Goal: Task Accomplishment & Management: Use online tool/utility

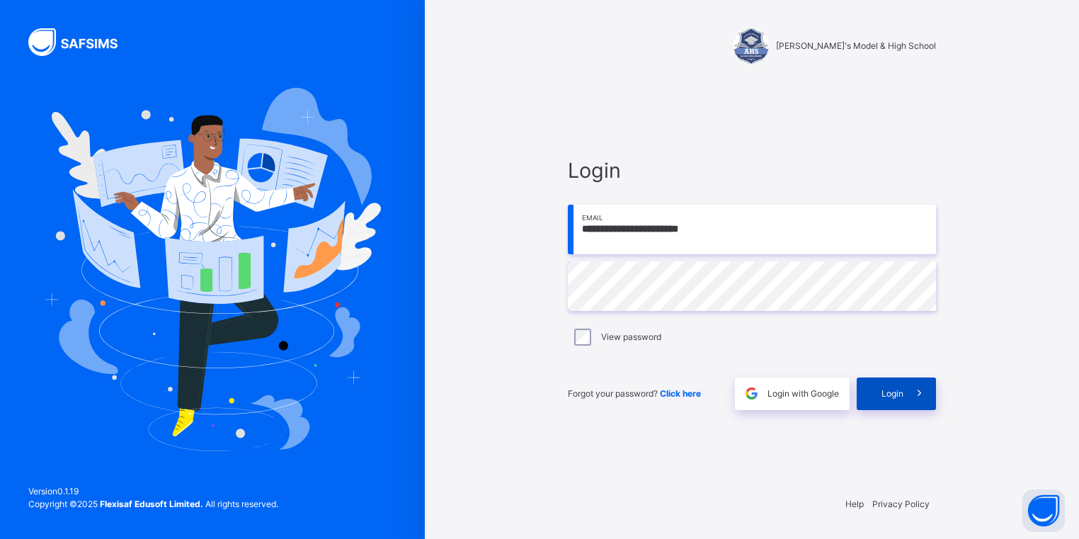
click at [908, 387] on span at bounding box center [920, 393] width 33 height 33
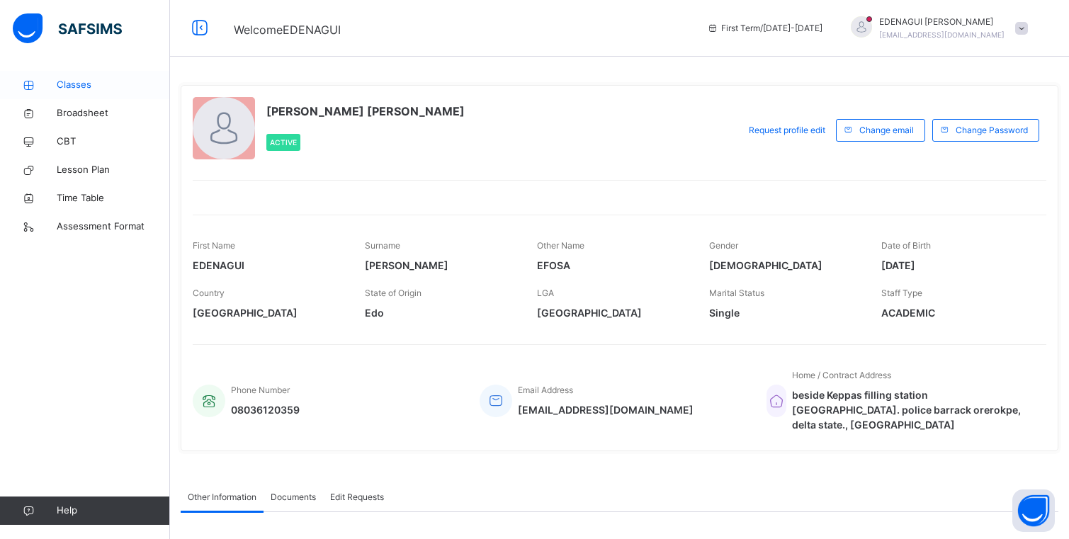
click at [81, 81] on span "Classes" at bounding box center [113, 85] width 113 height 14
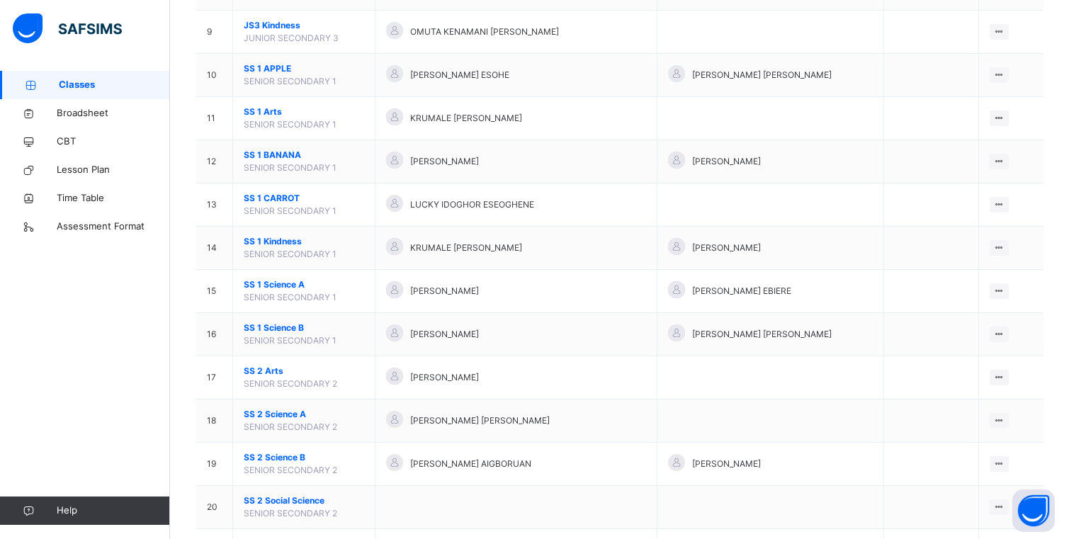
scroll to position [538, 0]
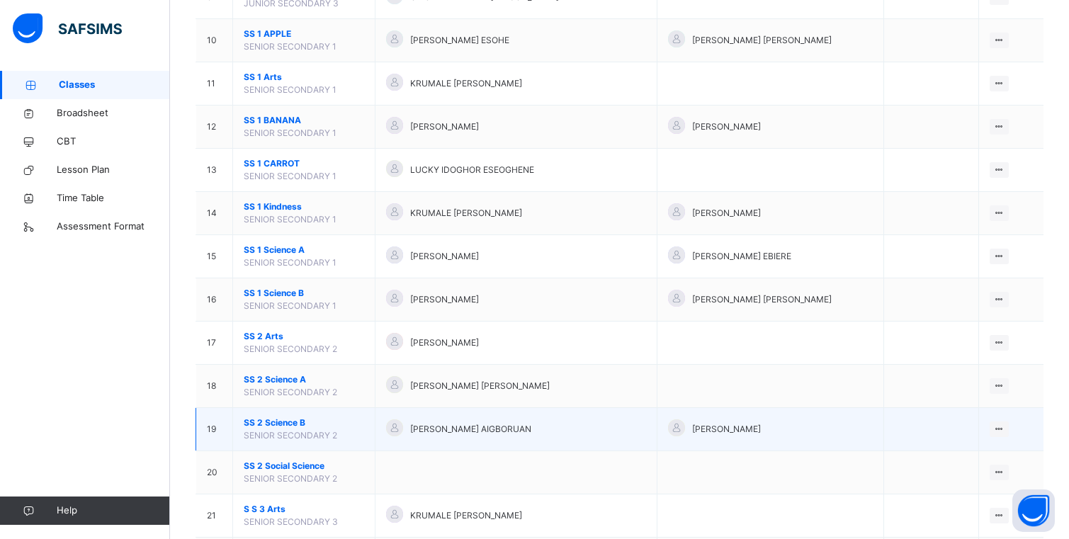
click at [966, 431] on td at bounding box center [930, 429] width 95 height 43
click at [986, 455] on div "View Class" at bounding box center [980, 457] width 44 height 14
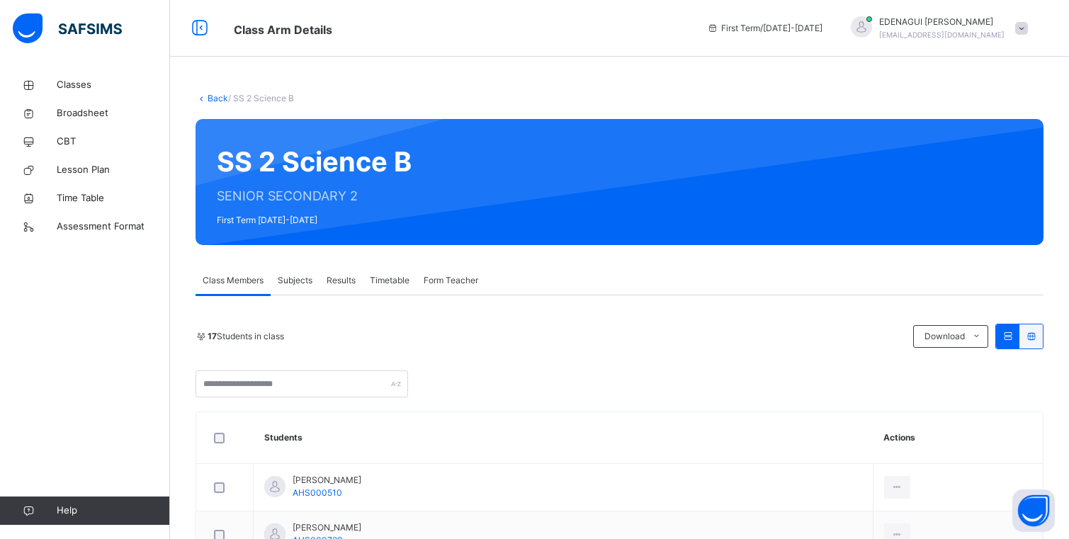
click at [291, 282] on span "Subjects" at bounding box center [295, 280] width 35 height 13
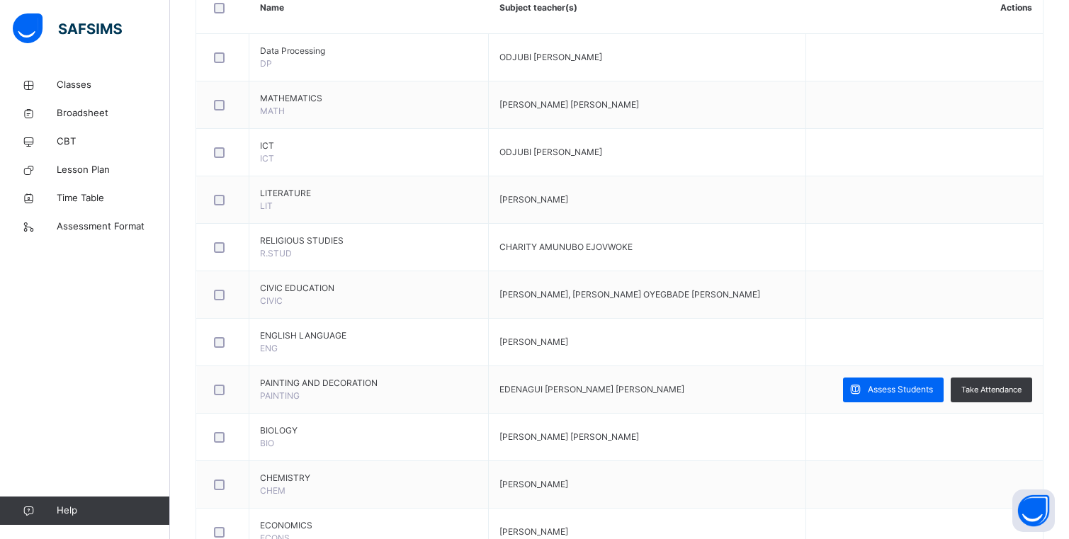
scroll to position [397, 0]
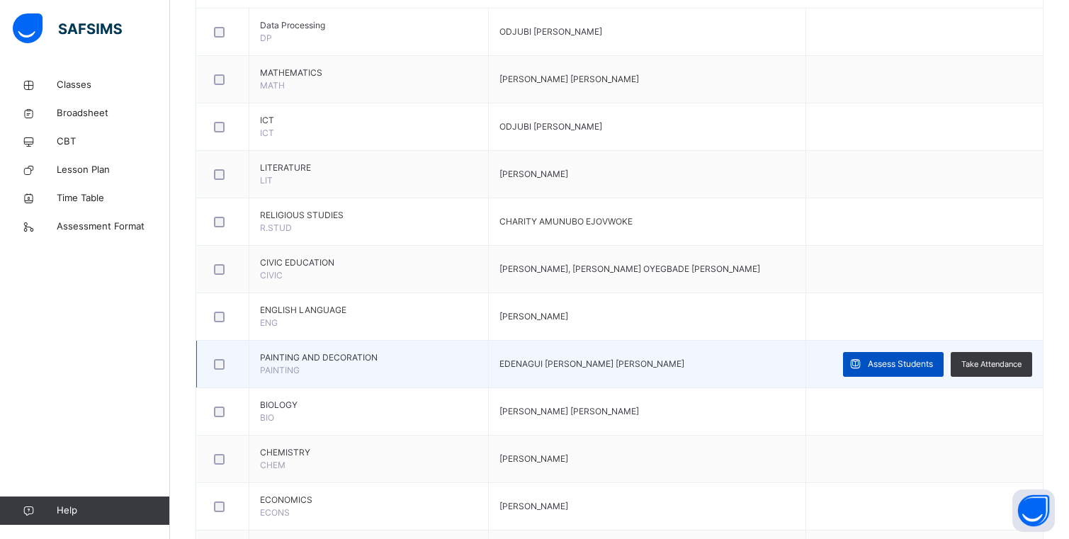
click at [901, 360] on span "Assess Students" at bounding box center [899, 364] width 65 height 13
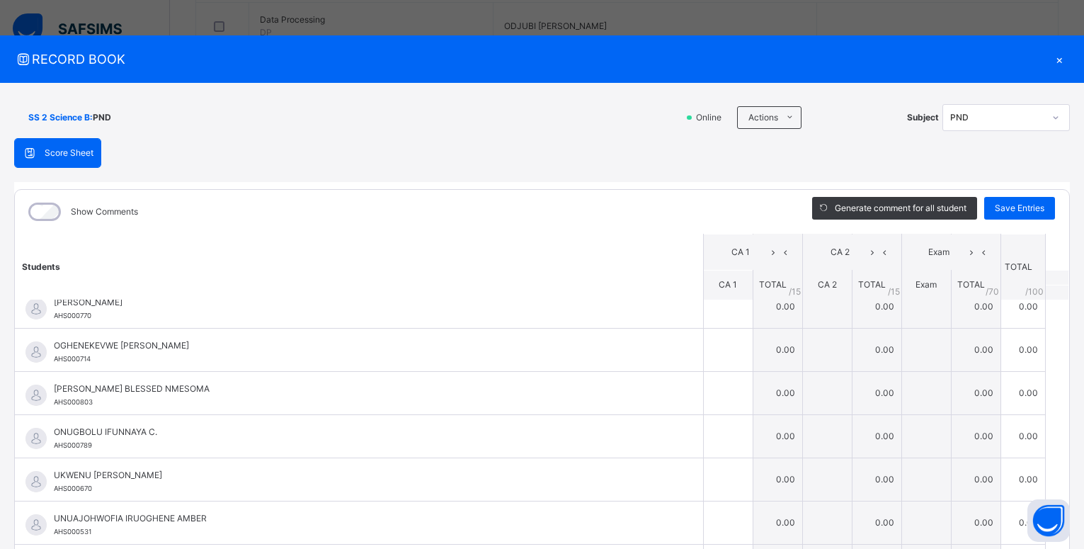
scroll to position [0, 0]
drag, startPoint x: 912, startPoint y: 55, endPoint x: 1088, endPoint y: 249, distance: 262.2
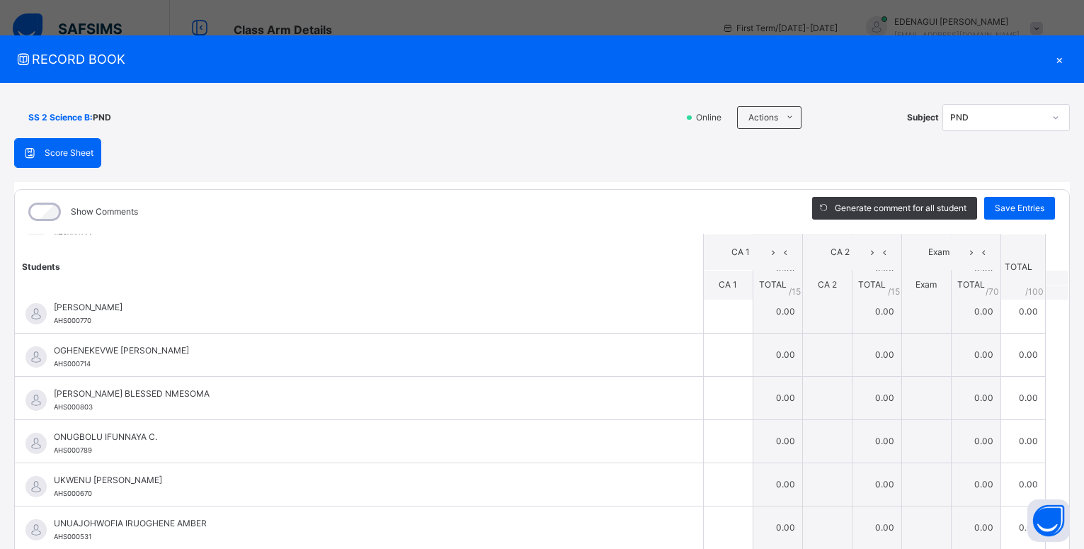
scroll to position [447, 0]
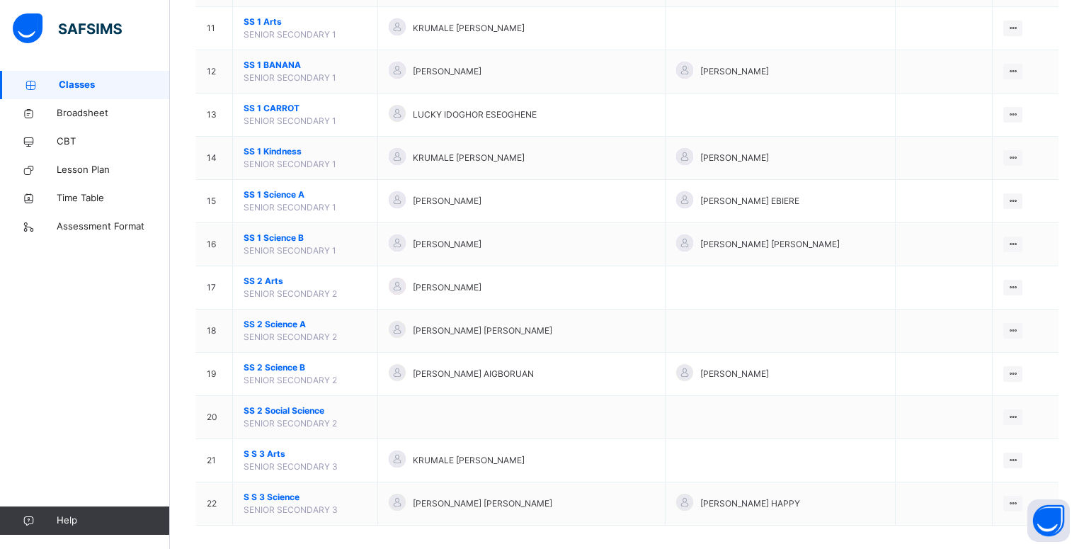
scroll to position [605, 0]
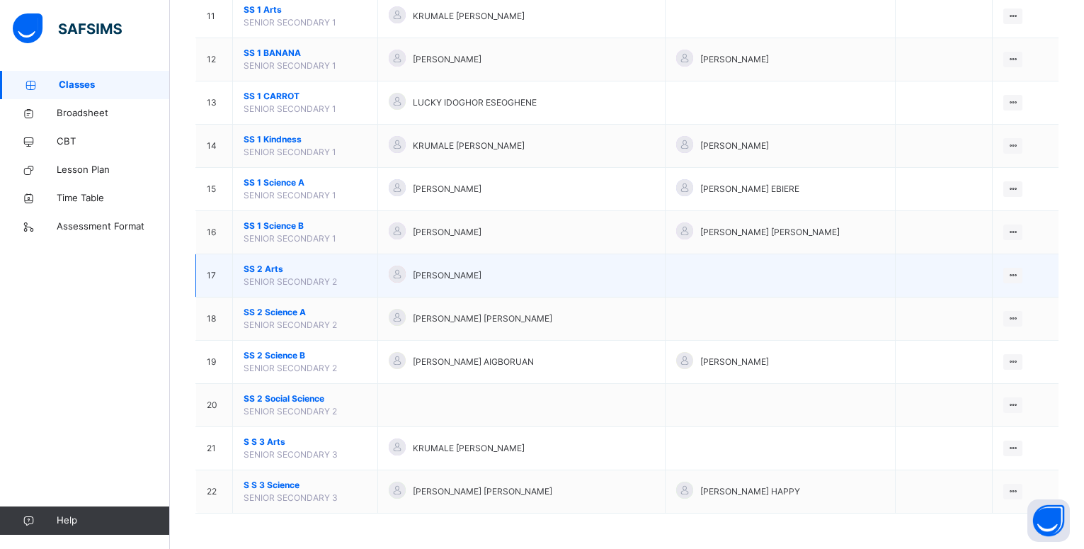
click at [348, 285] on td "SS 2 Arts SENIOR SECONDARY 2" at bounding box center [305, 275] width 145 height 43
click at [1000, 304] on div "View Class" at bounding box center [994, 304] width 44 height 14
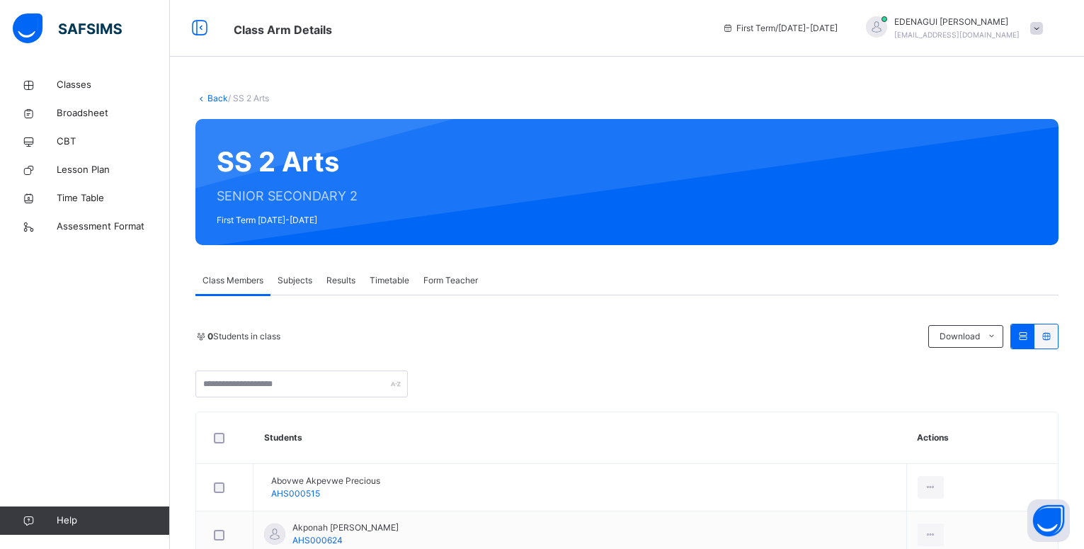
click at [307, 280] on span "Subjects" at bounding box center [295, 280] width 35 height 13
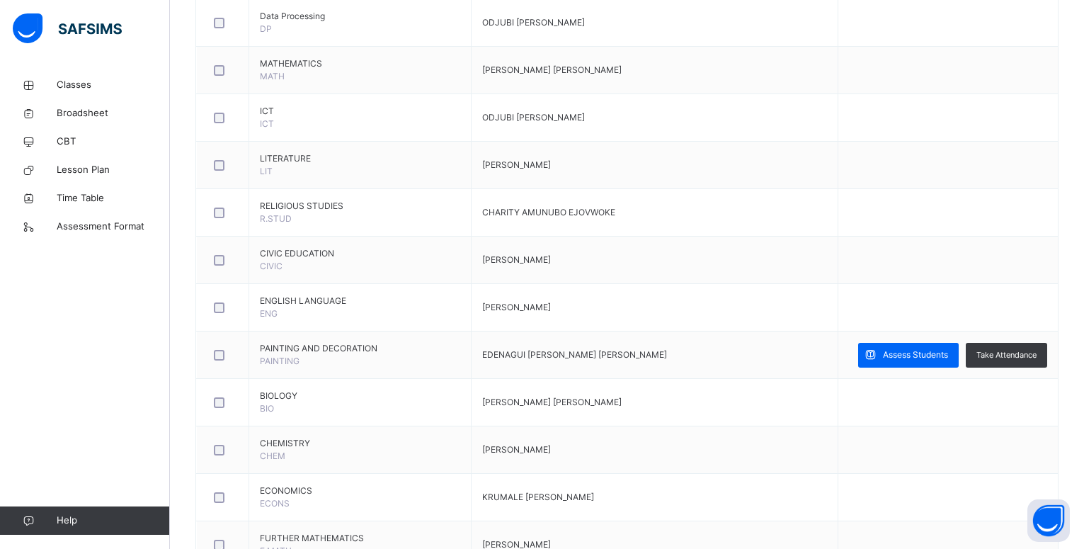
scroll to position [409, 0]
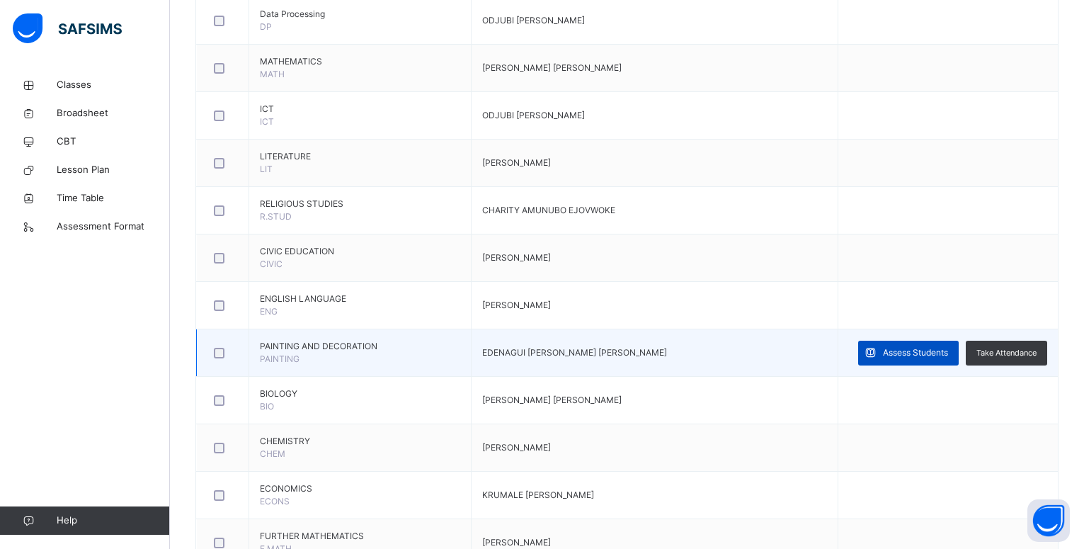
click at [930, 348] on span "Assess Students" at bounding box center [915, 352] width 65 height 13
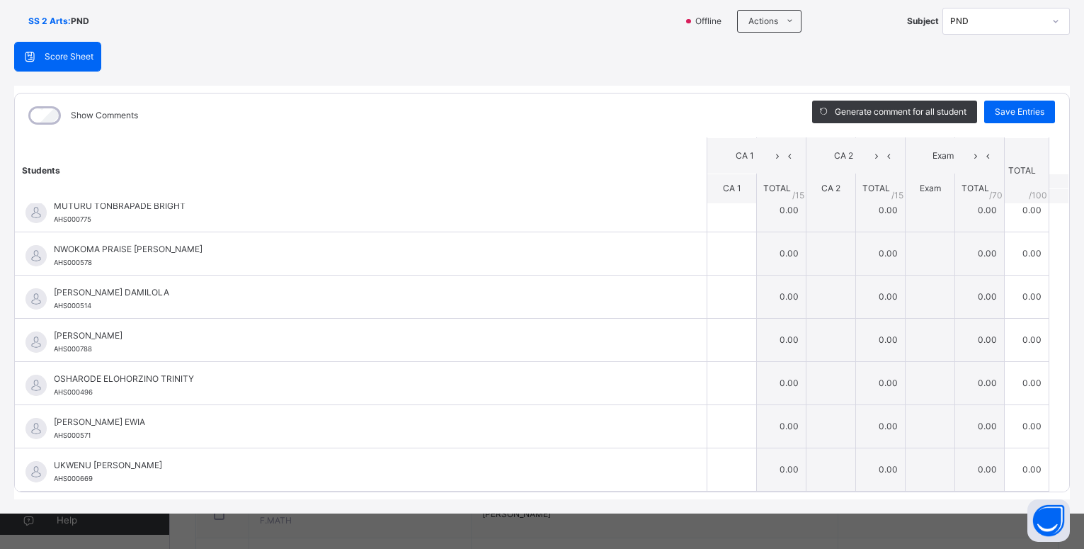
scroll to position [465, 0]
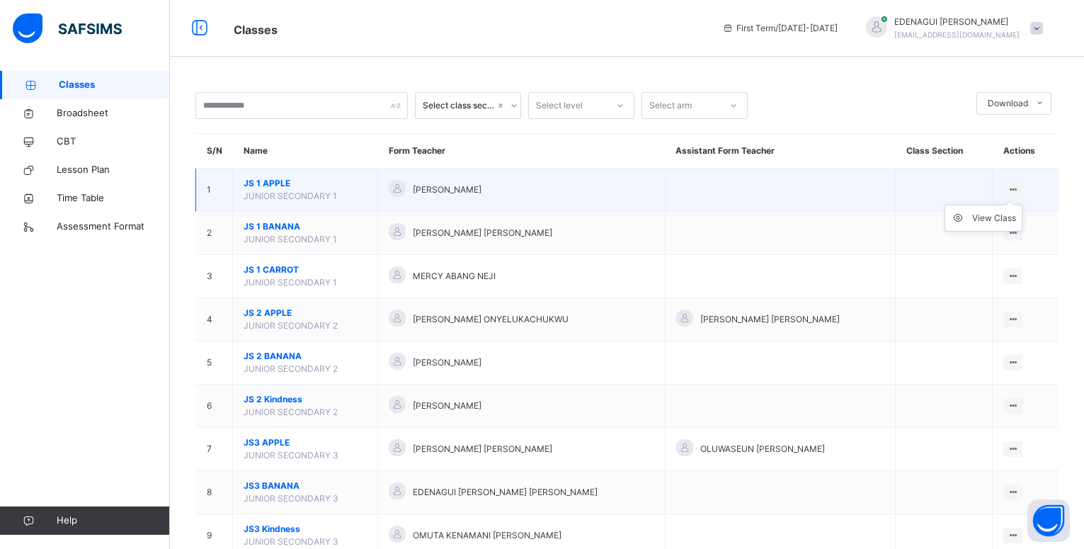
click at [1006, 211] on ul "View Class" at bounding box center [984, 218] width 78 height 27
click at [1002, 215] on div "View Class" at bounding box center [994, 218] width 44 height 14
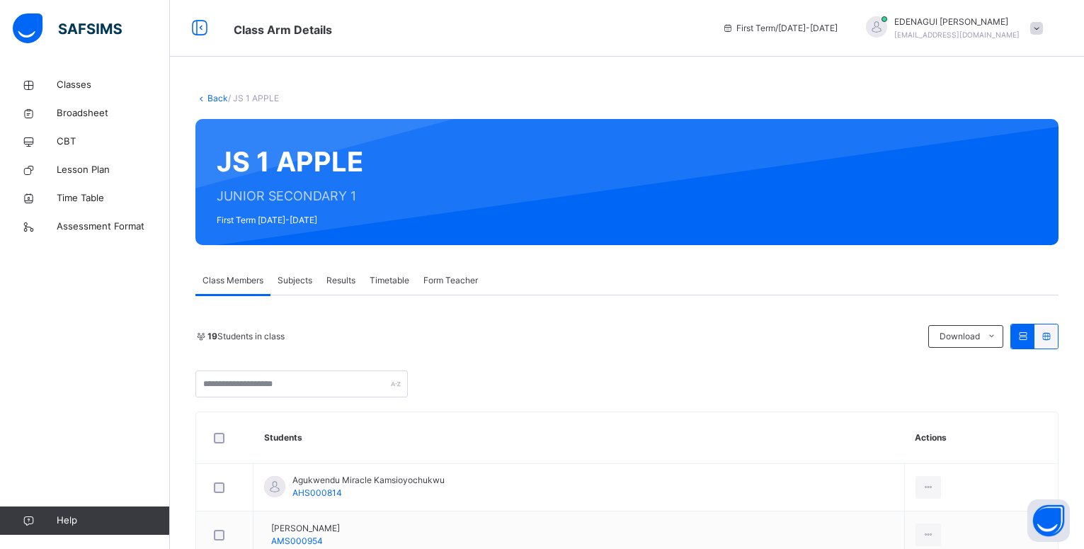
click at [290, 284] on span "Subjects" at bounding box center [295, 280] width 35 height 13
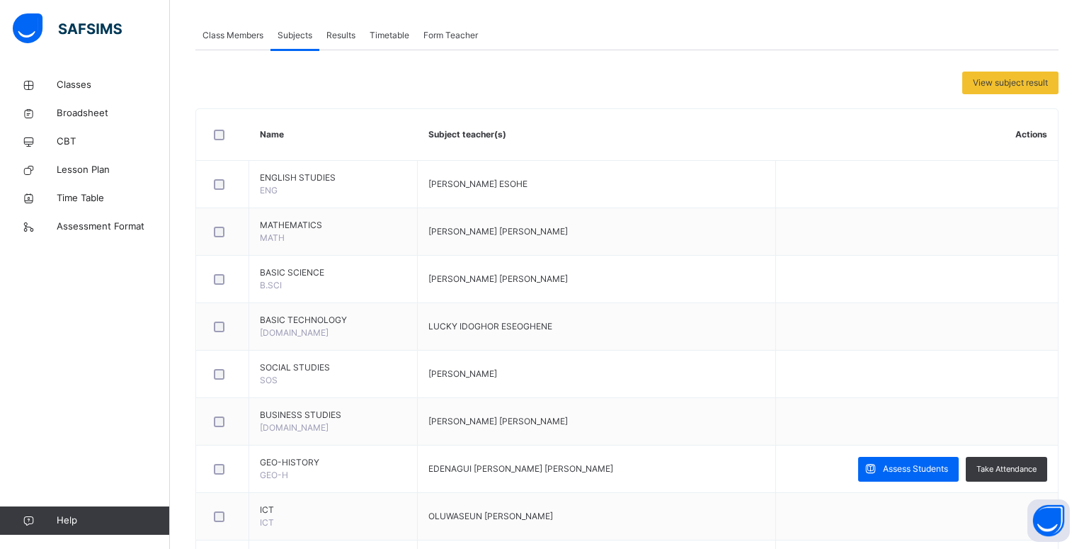
scroll to position [251, 0]
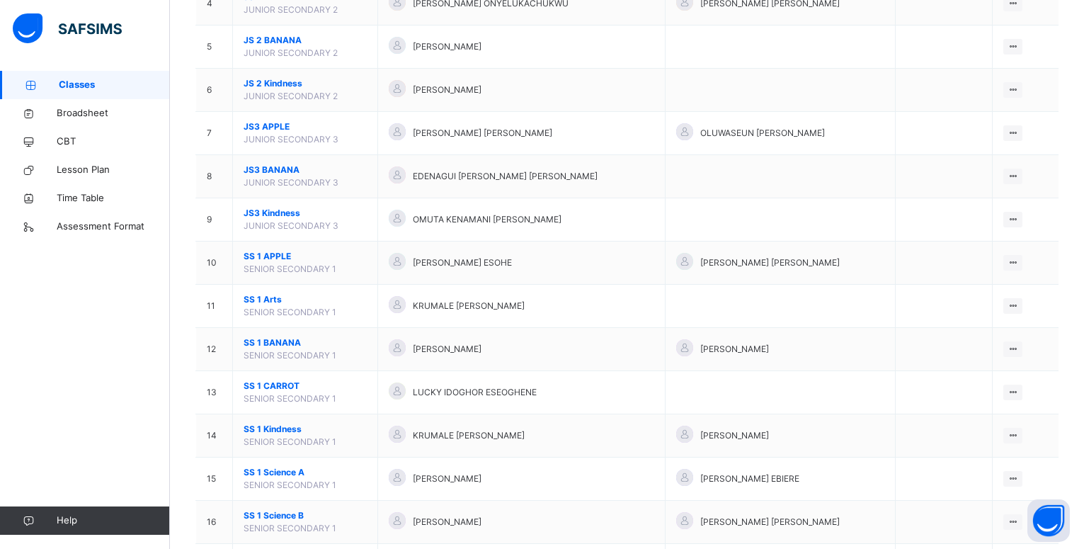
scroll to position [321, 0]
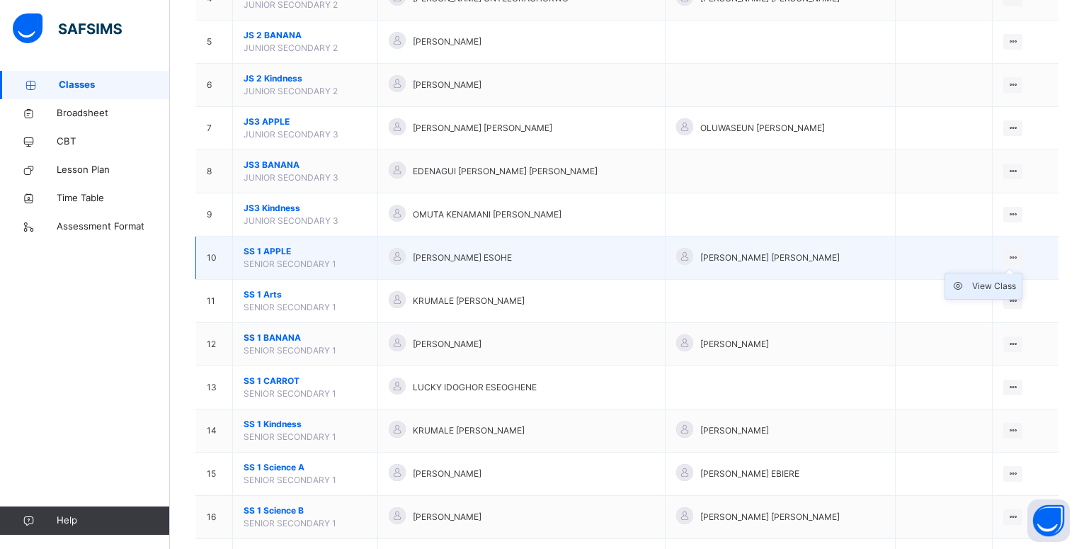
click at [1003, 286] on div "View Class" at bounding box center [994, 286] width 44 height 14
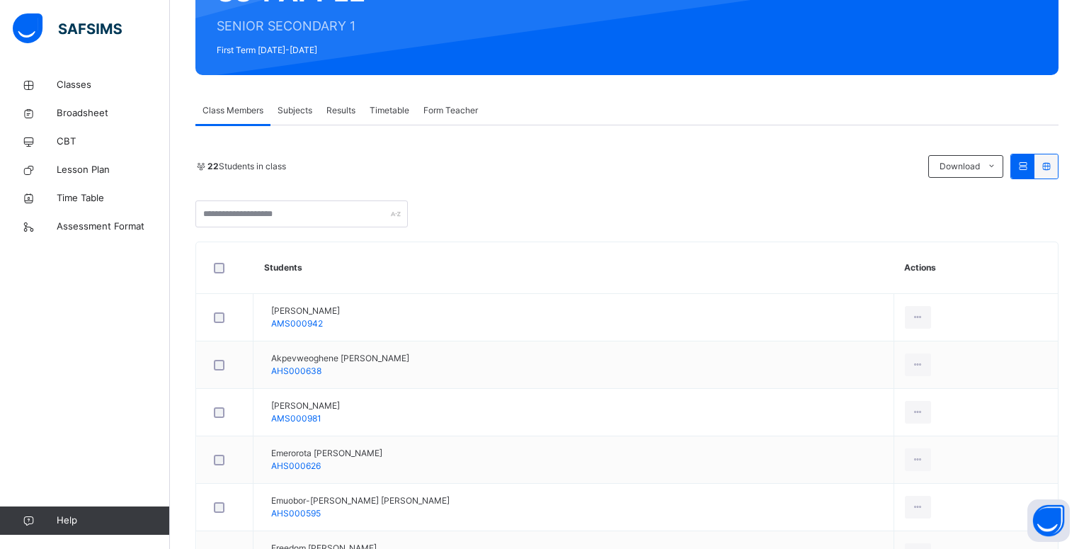
scroll to position [179, 0]
